Goal: Use online tool/utility: Use online tool/utility

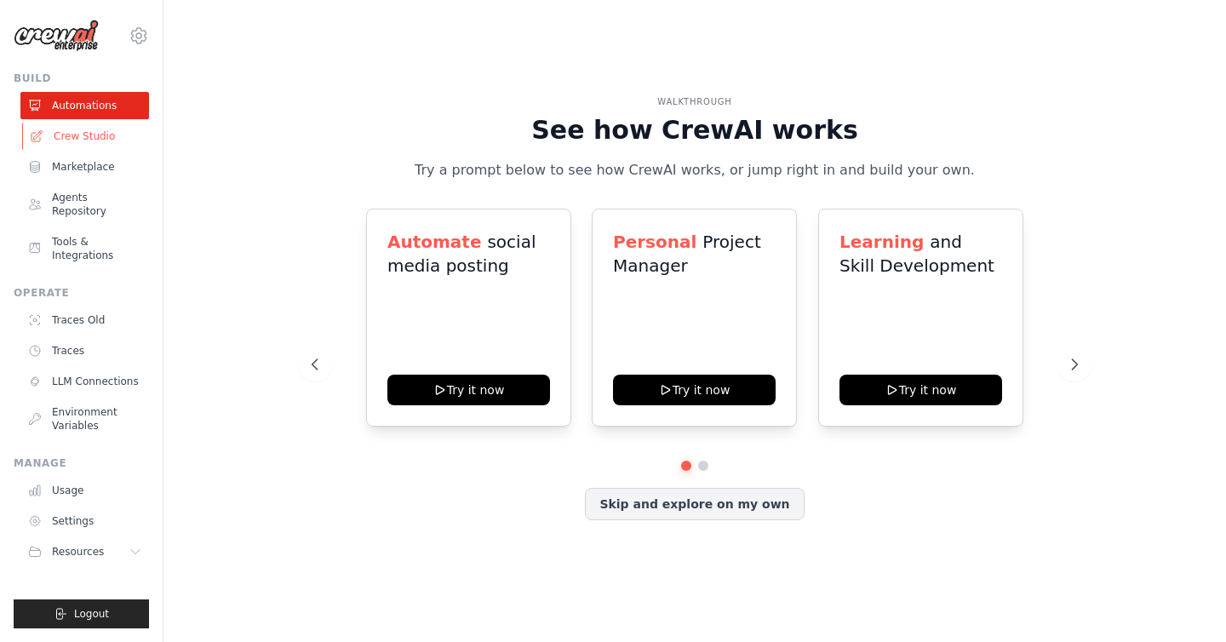
click at [67, 129] on link "Crew Studio" at bounding box center [86, 136] width 129 height 27
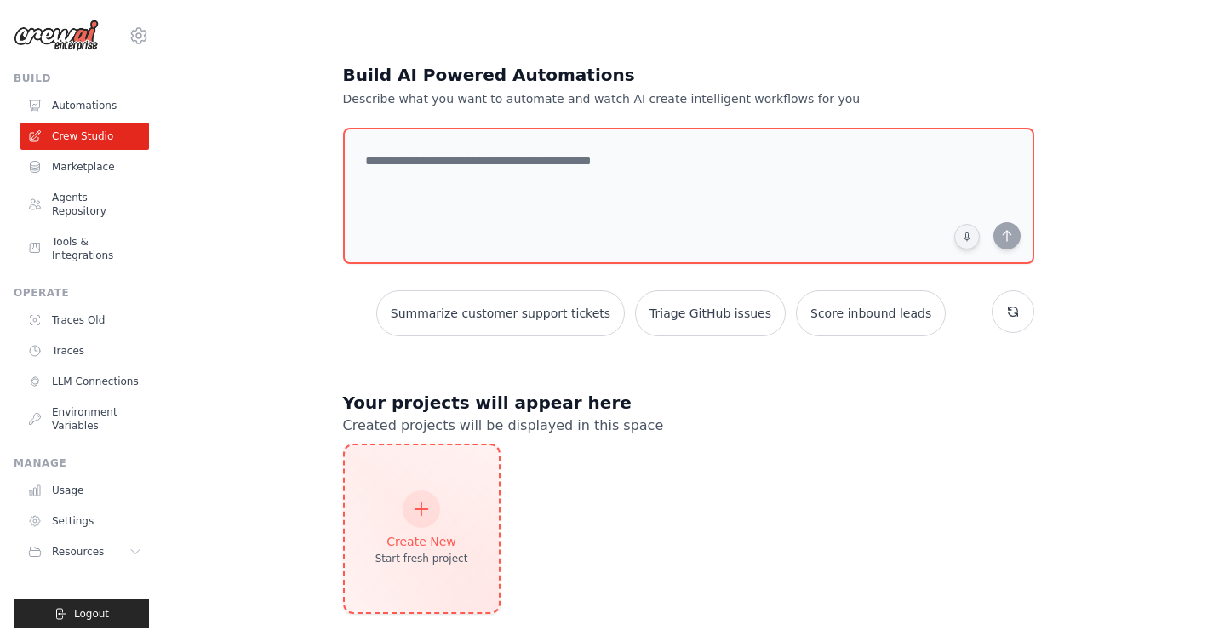
click at [439, 492] on div "Create New Start fresh project" at bounding box center [421, 528] width 93 height 73
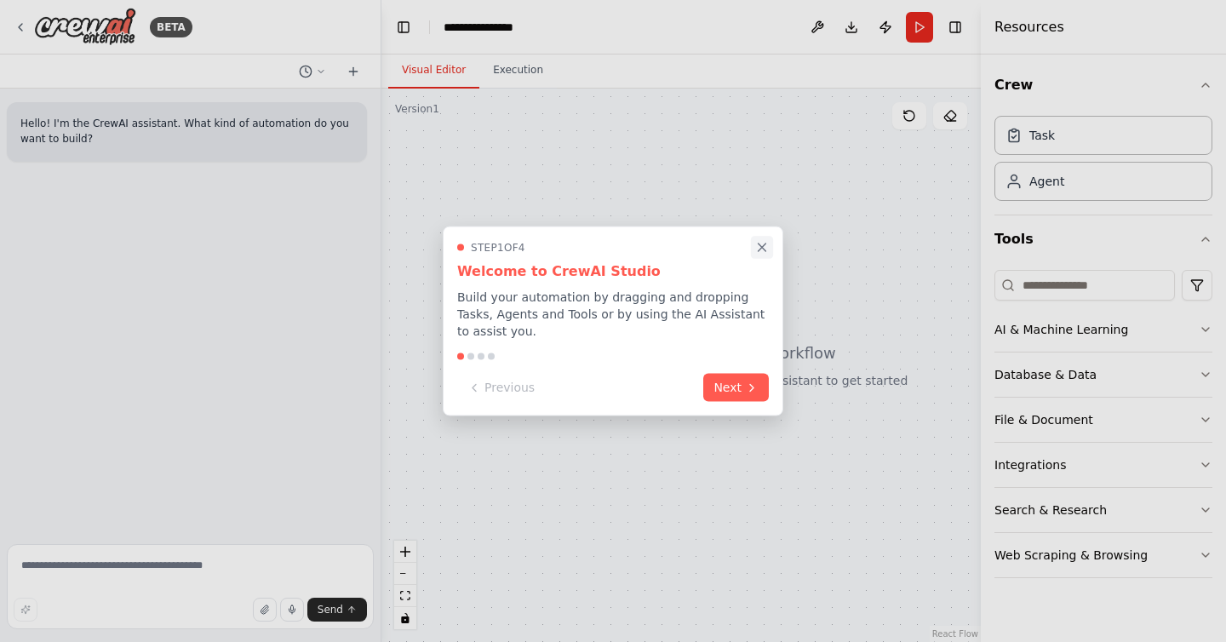
click at [760, 241] on icon "Close walkthrough" at bounding box center [761, 247] width 15 height 15
